Goal: Task Accomplishment & Management: Use online tool/utility

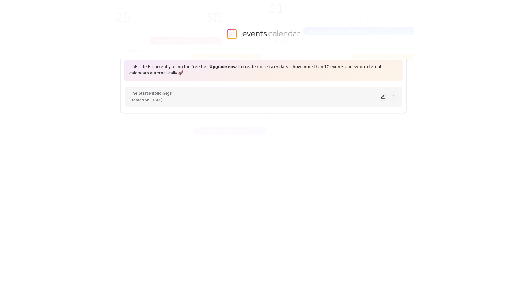
click at [189, 98] on div "Created on [DATE]" at bounding box center [255, 100] width 250 height 7
click at [382, 97] on button at bounding box center [383, 97] width 8 height 9
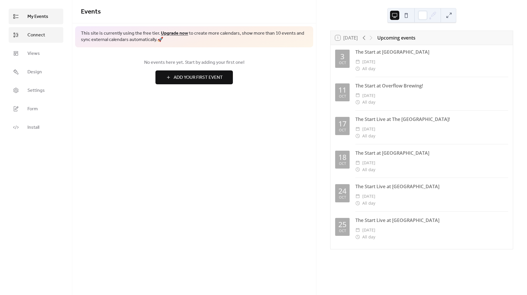
click at [43, 36] on span "Connect" at bounding box center [36, 35] width 18 height 7
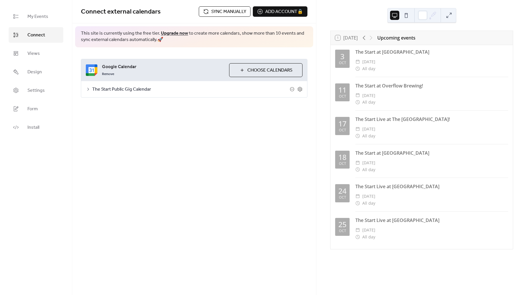
click at [226, 11] on span "Sync manually" at bounding box center [228, 11] width 35 height 7
